Goal: Information Seeking & Learning: Learn about a topic

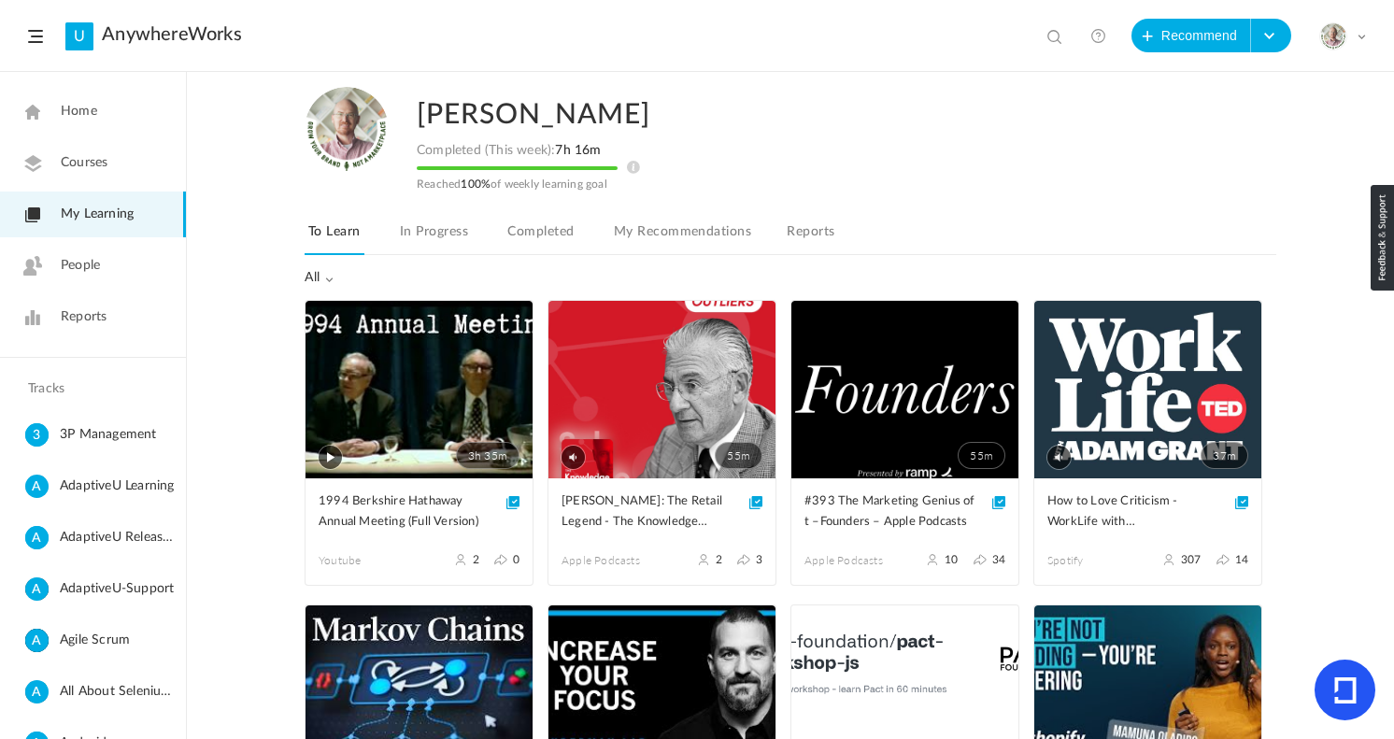
click at [549, 237] on link "Completed" at bounding box center [540, 237] width 74 height 35
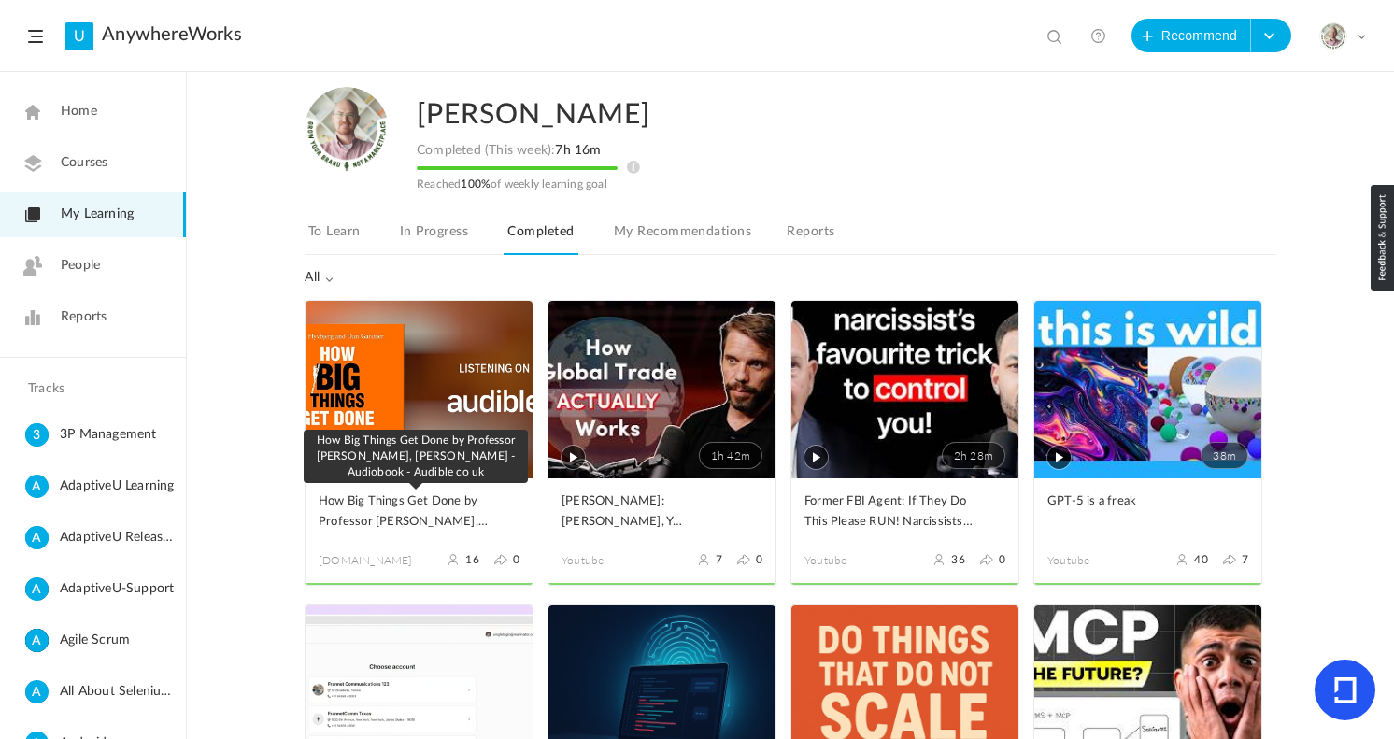
click at [452, 513] on span "How Big Things Get Done by Professor Bent Flyvbjerg, Dan Gardner - Audiobook - …" at bounding box center [405, 511] width 173 height 41
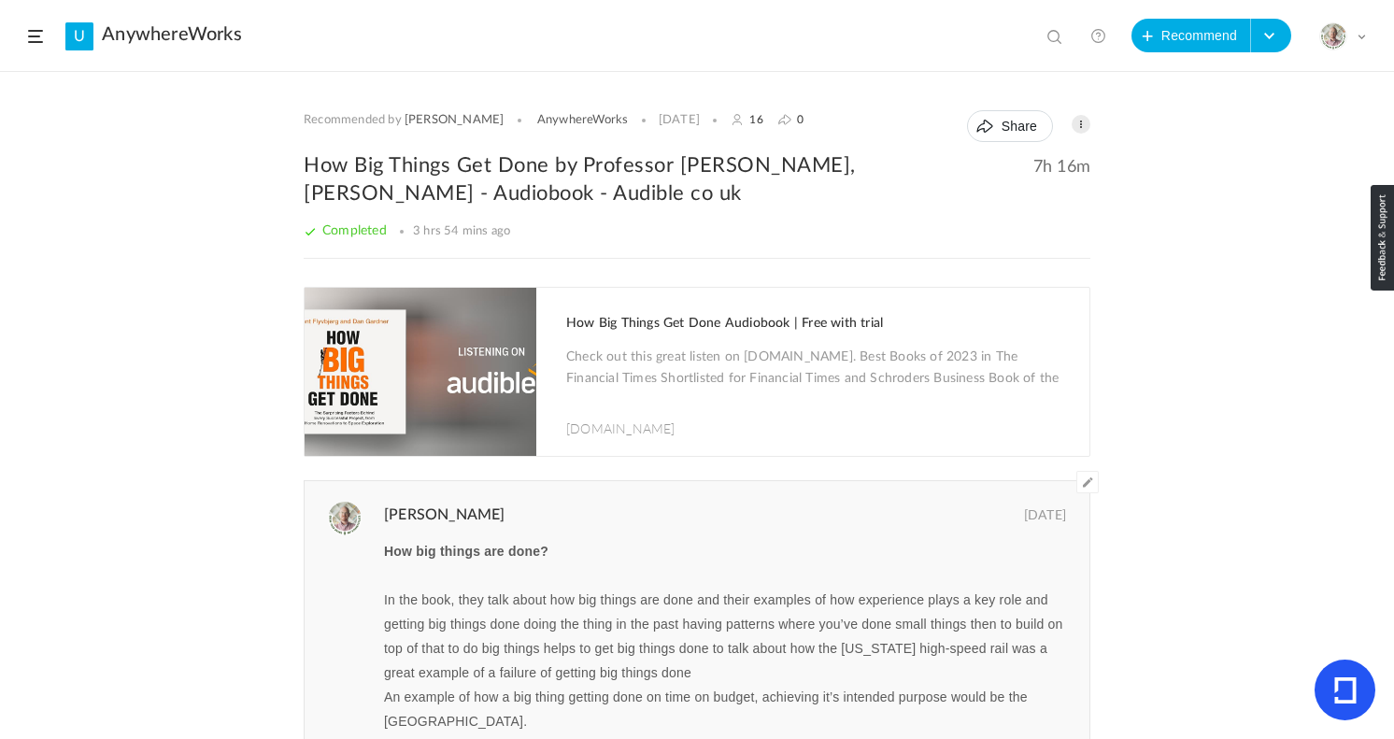
click at [1084, 489] on span at bounding box center [1087, 482] width 22 height 22
click at [626, 560] on p "How big things are done?" at bounding box center [729, 551] width 691 height 24
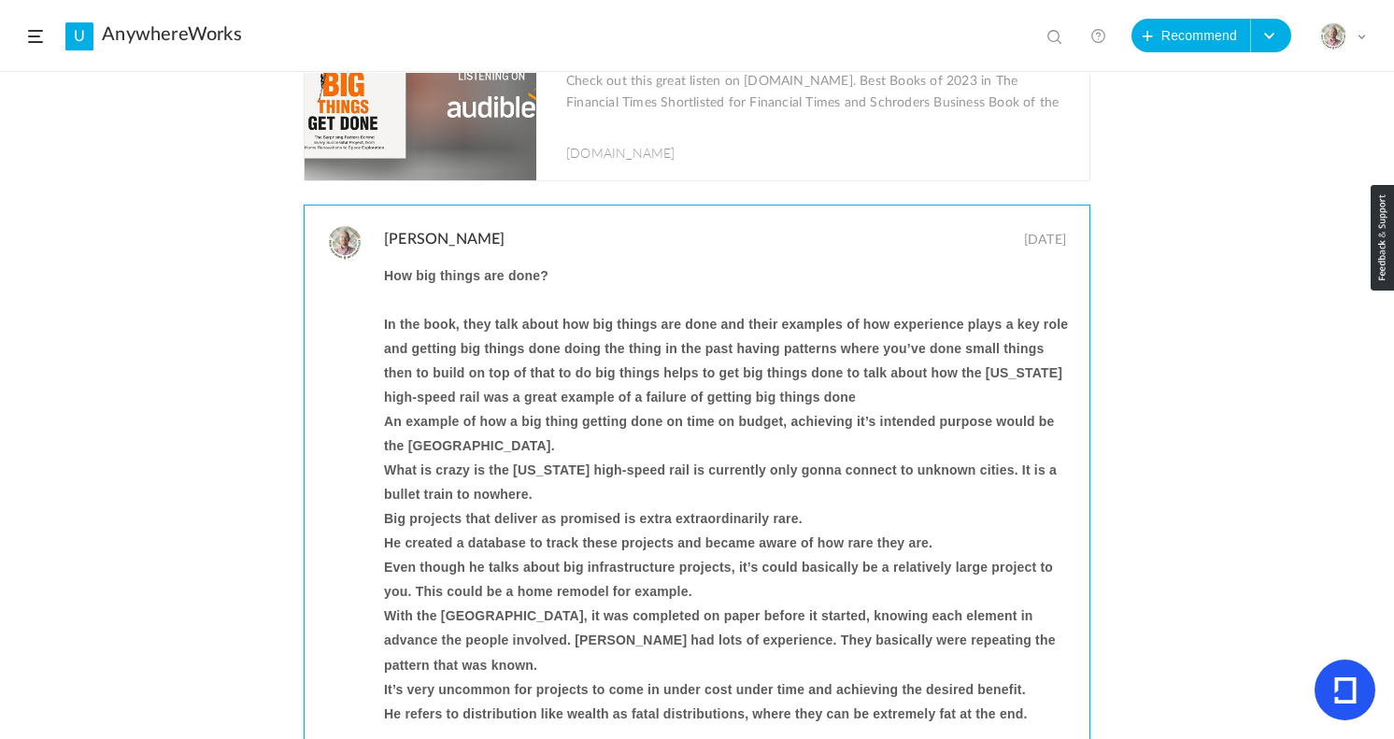
scroll to position [276, 0]
click at [723, 276] on p "How big things are done?" at bounding box center [729, 274] width 691 height 24
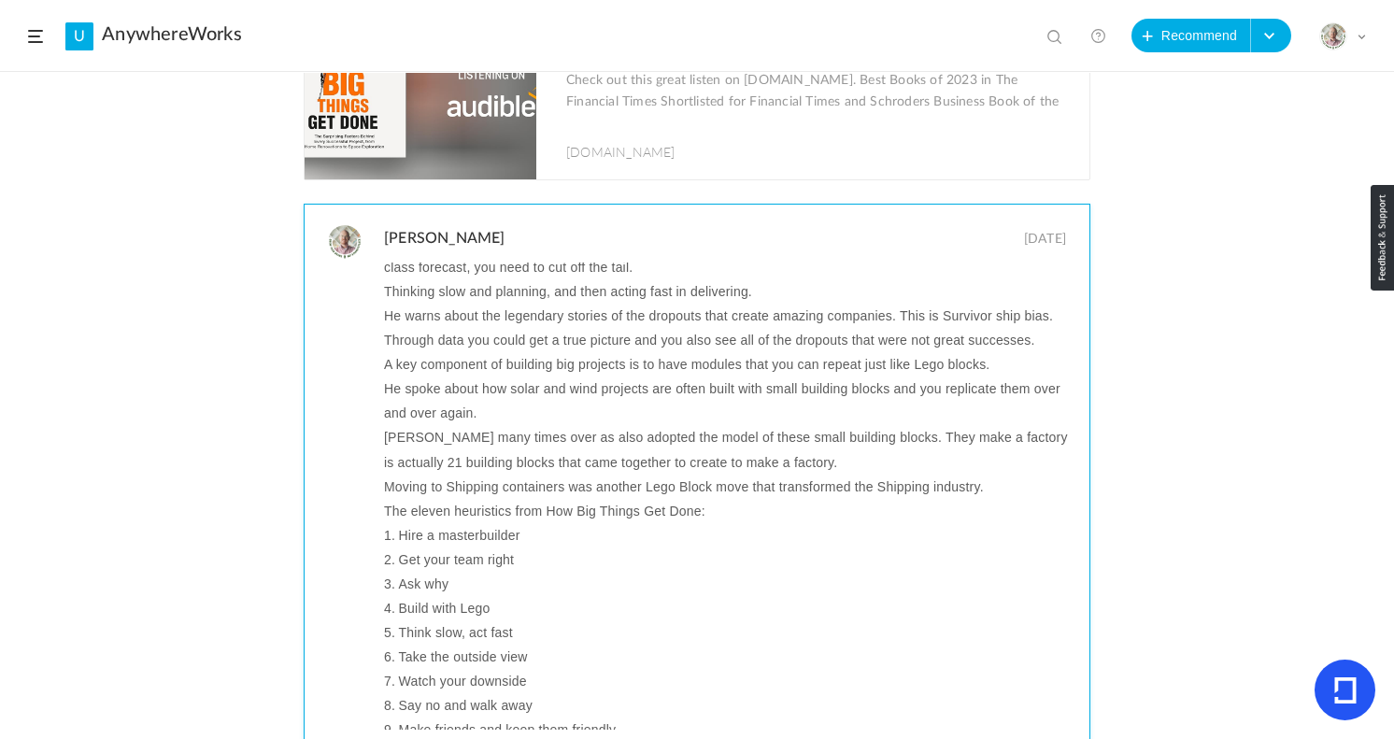
scroll to position [2612, 0]
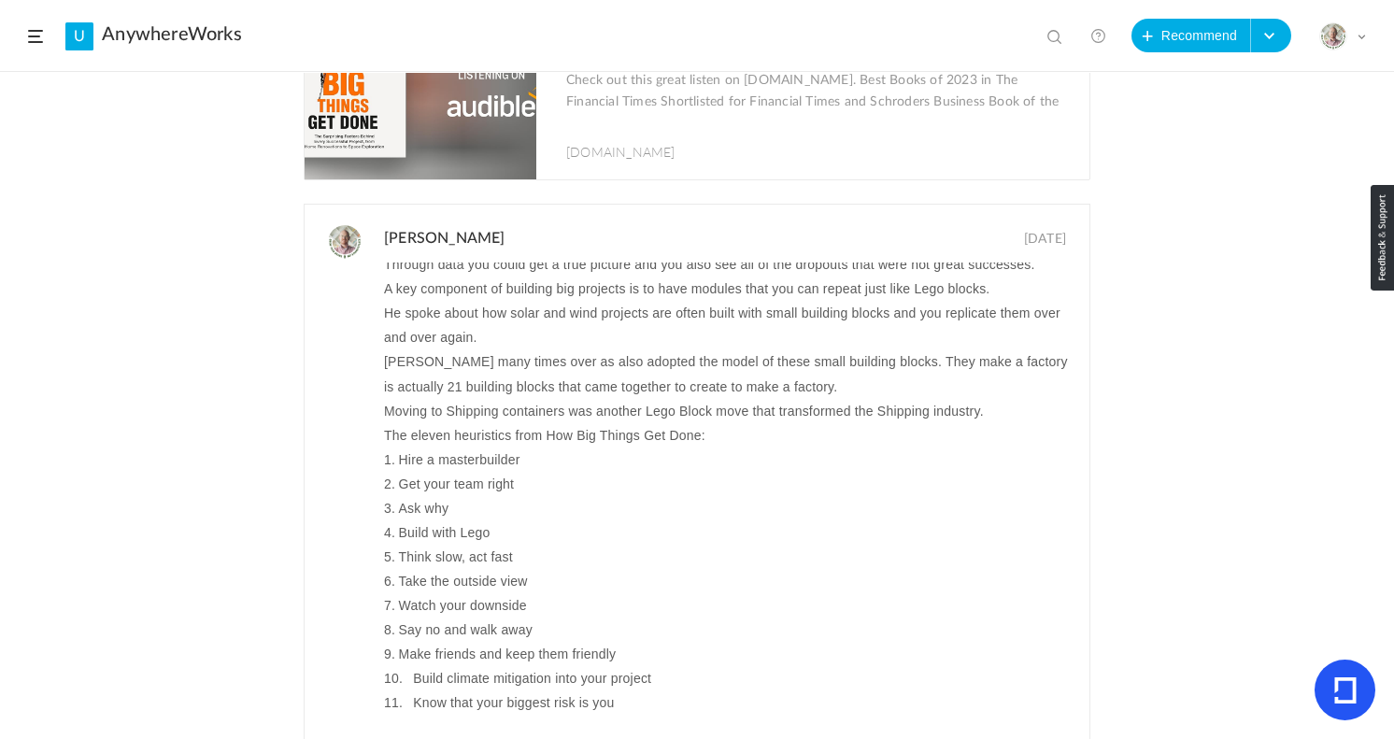
click at [238, 540] on div "Recommended by Hannah AnywhereWorks 16 Feb 2024 16 0 Share Edit" at bounding box center [697, 406] width 1394 height 666
click at [1275, 542] on div "Recommended by Hannah AnywhereWorks 16 Feb 2024 16 0 Share Edit" at bounding box center [697, 406] width 1394 height 666
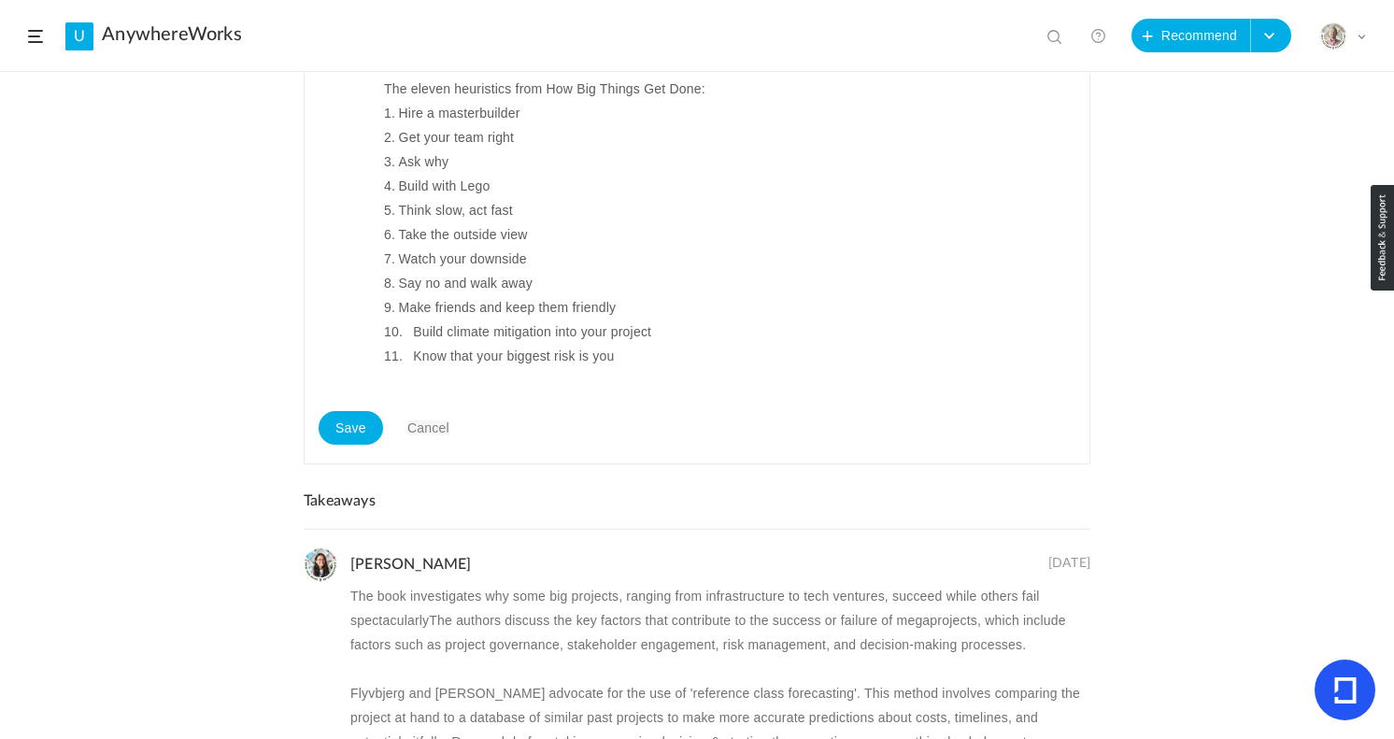
scroll to position [632, 0]
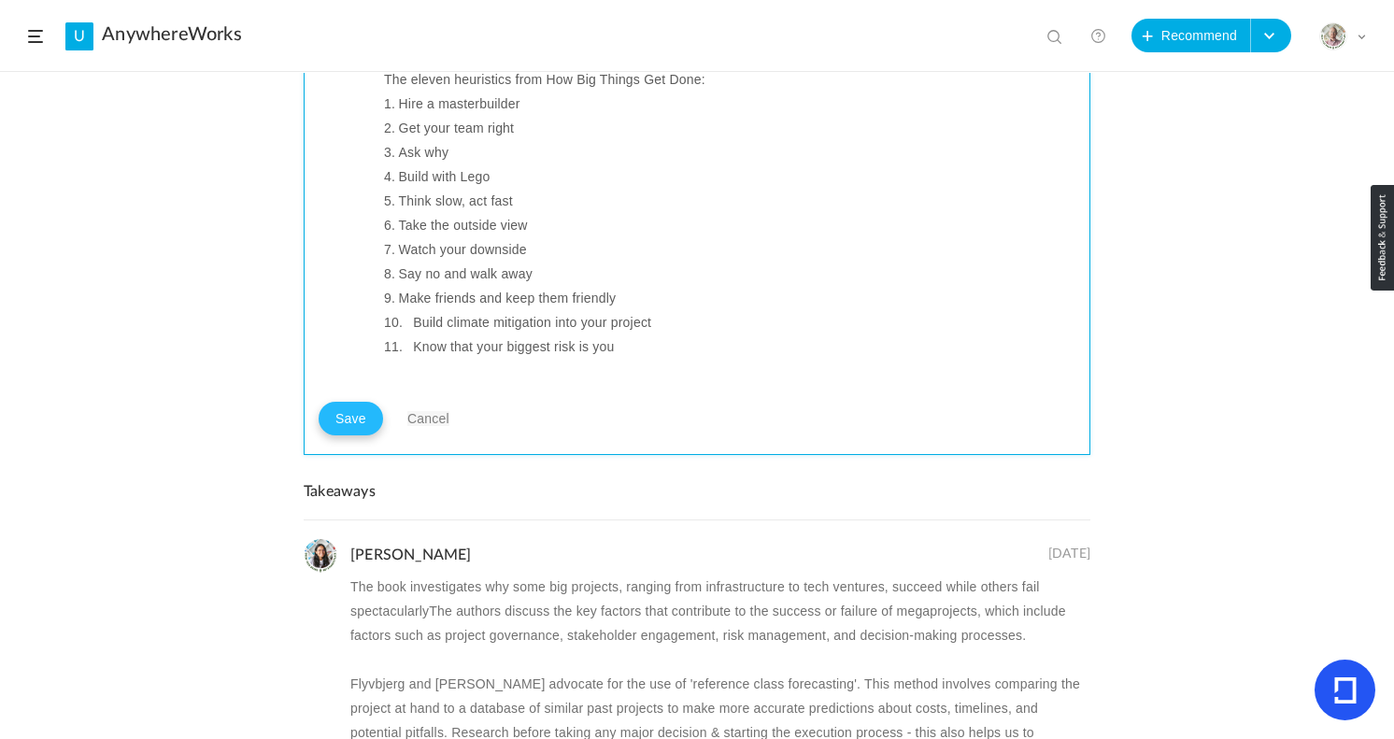
click at [353, 426] on button "Save" at bounding box center [351, 419] width 64 height 34
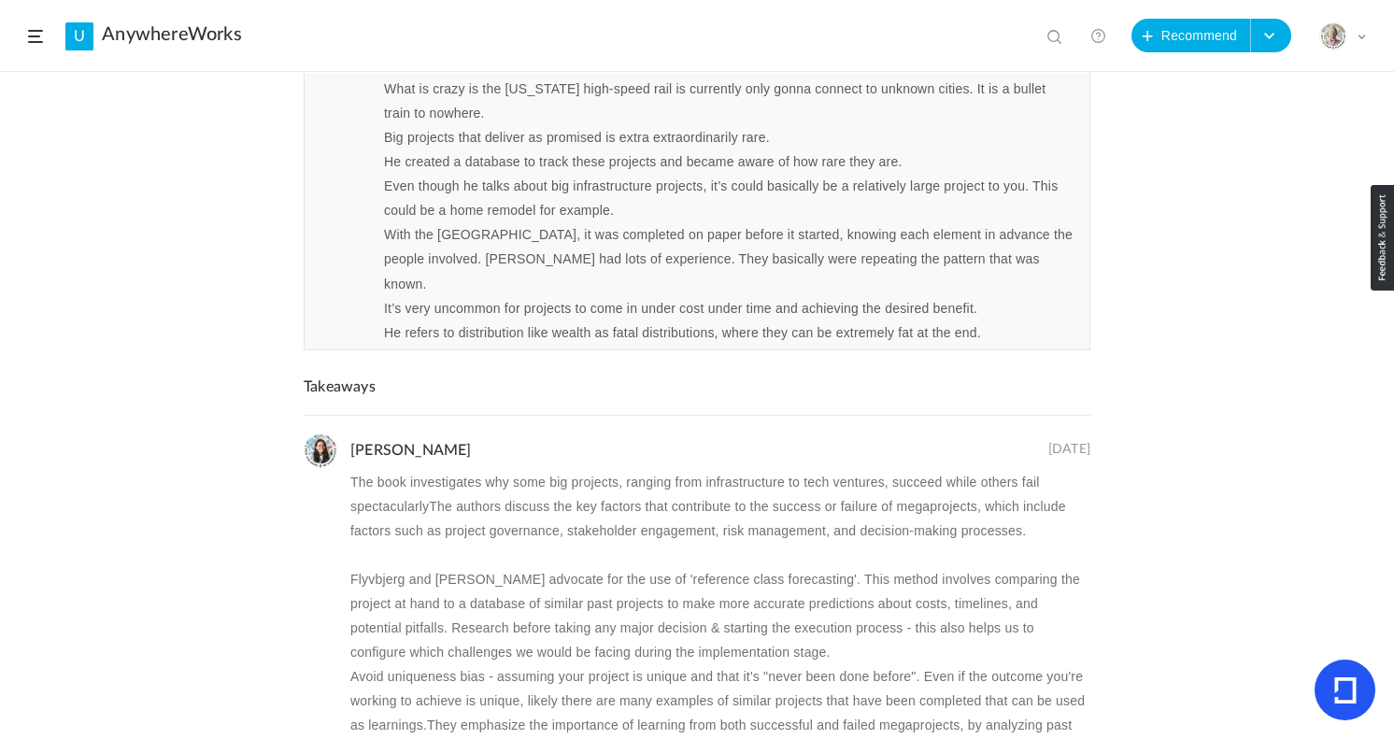
scroll to position [0, 0]
